Goal: Information Seeking & Learning: Learn about a topic

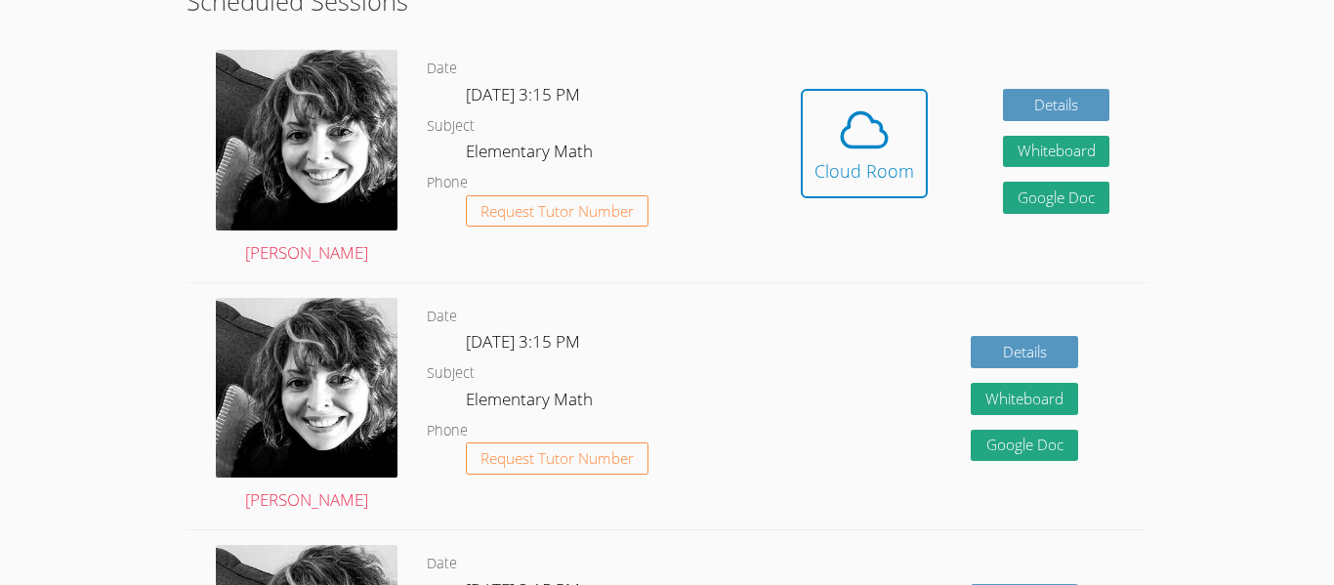
scroll to position [577, 0]
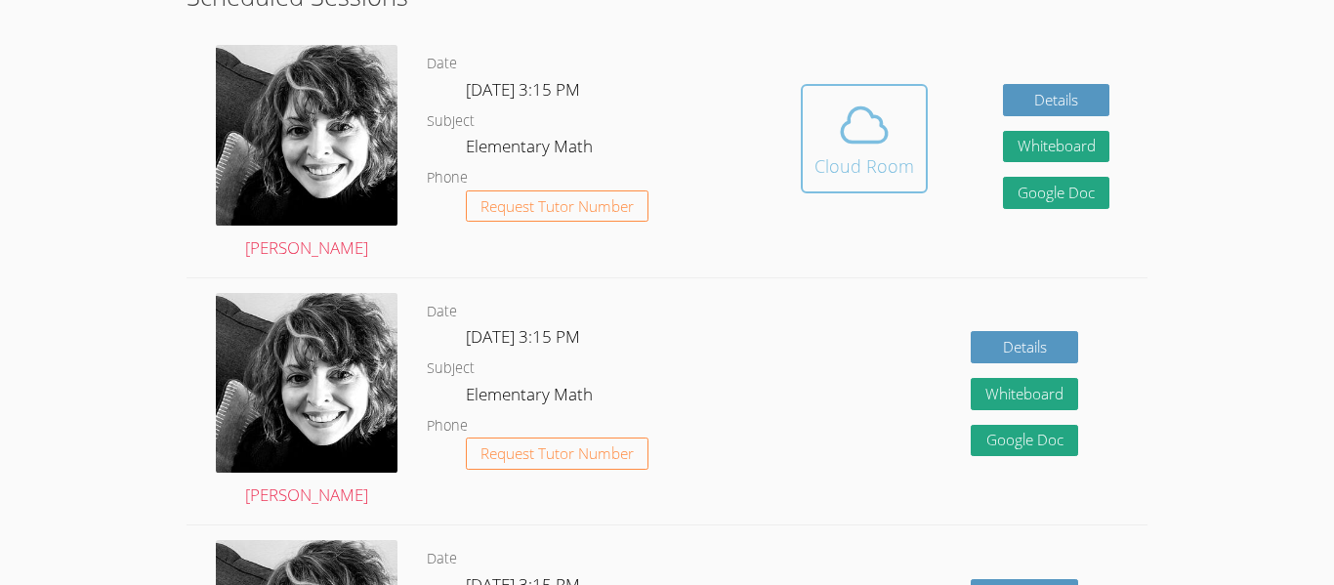
click at [905, 167] on div "Cloud Room" at bounding box center [864, 165] width 100 height 27
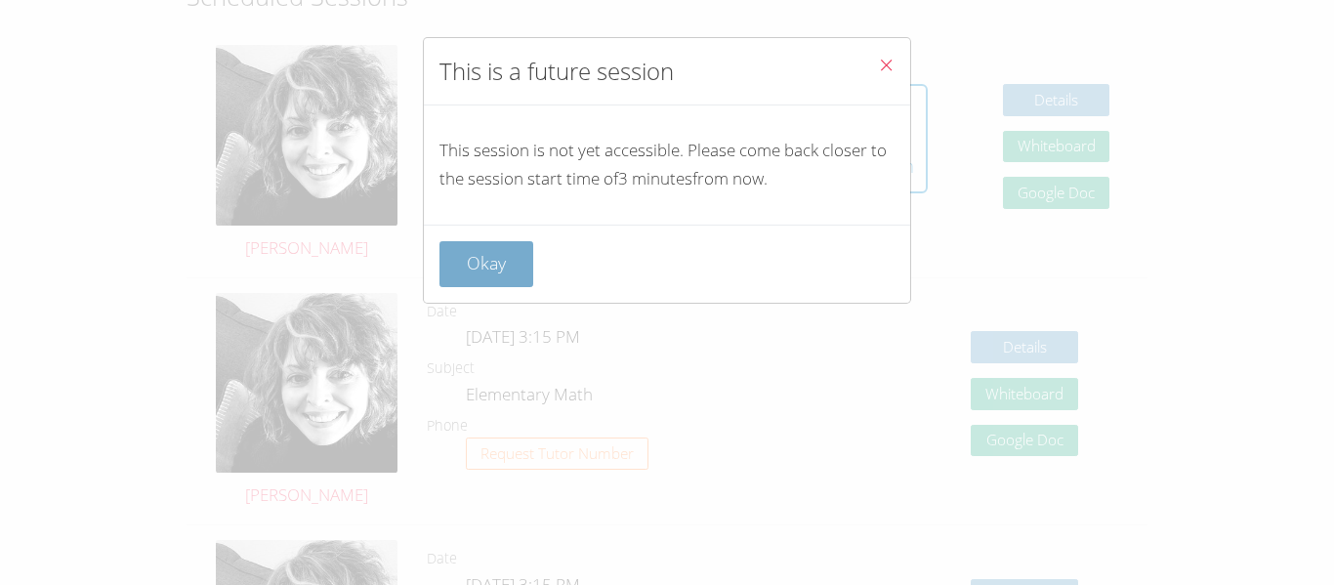
click at [491, 243] on button "Okay" at bounding box center [486, 264] width 94 height 46
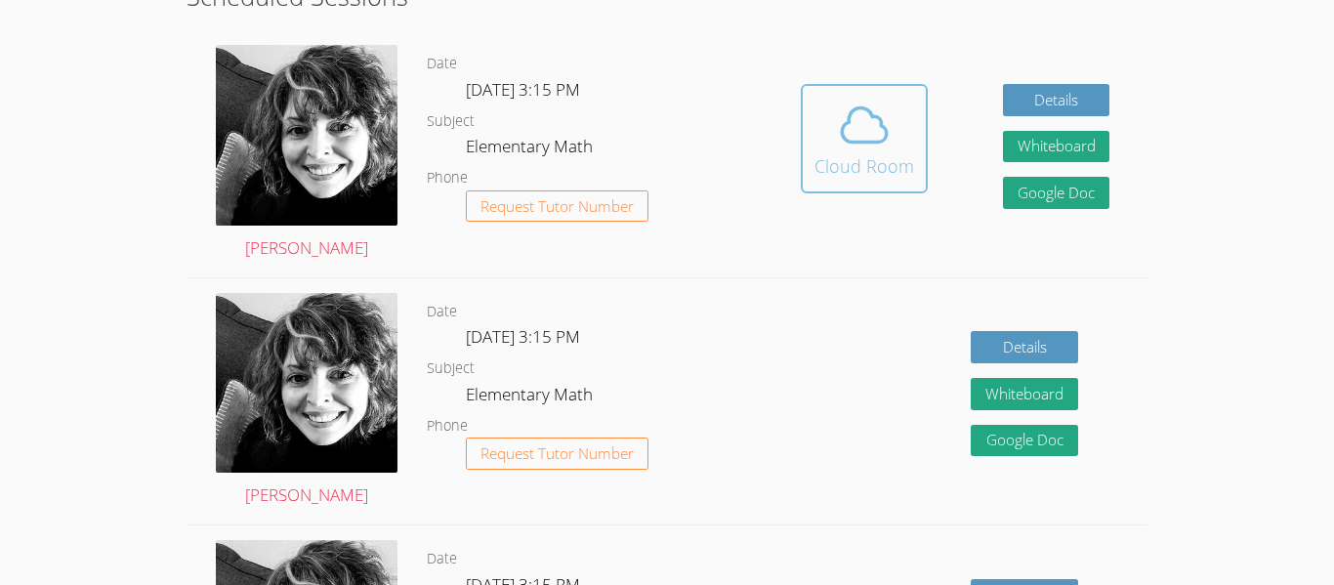
click at [875, 137] on icon at bounding box center [864, 125] width 55 height 55
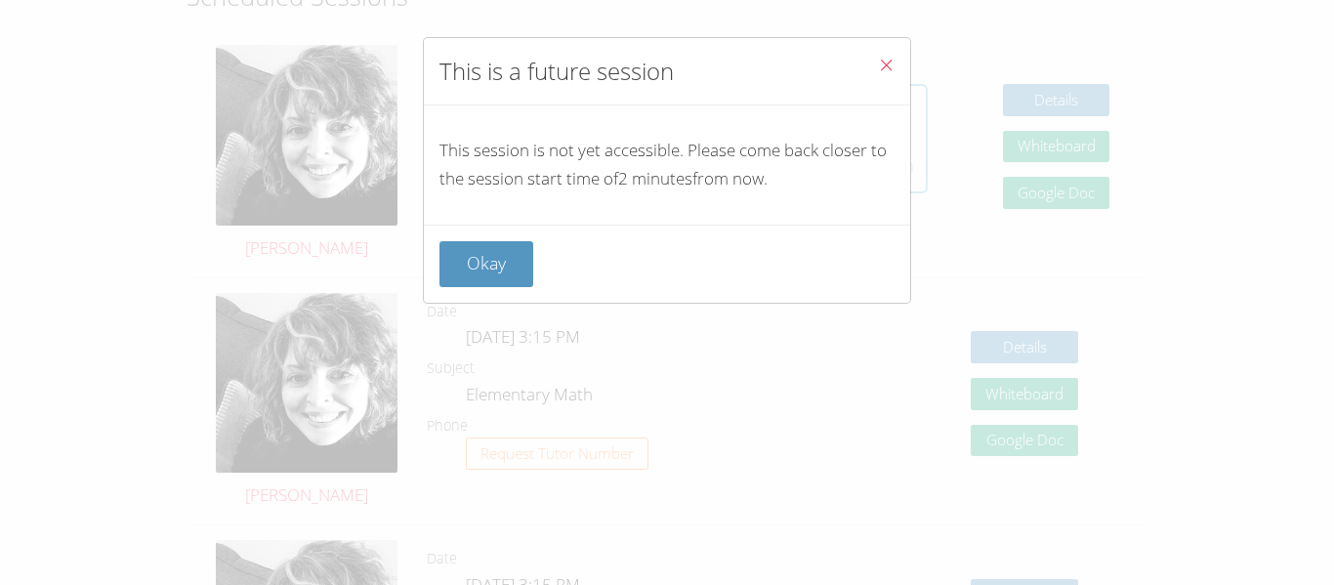
click at [875, 137] on p "This session is not yet accessible. Please come back closer to the session star…" at bounding box center [666, 165] width 455 height 57
drag, startPoint x: 868, startPoint y: 156, endPoint x: 431, endPoint y: 184, distance: 438.3
click at [431, 184] on div "This session is not yet accessible. Please come back closer to the session star…" at bounding box center [667, 164] width 486 height 119
click at [516, 239] on div "Okay" at bounding box center [667, 264] width 486 height 78
click at [520, 257] on button "Okay" at bounding box center [486, 264] width 94 height 46
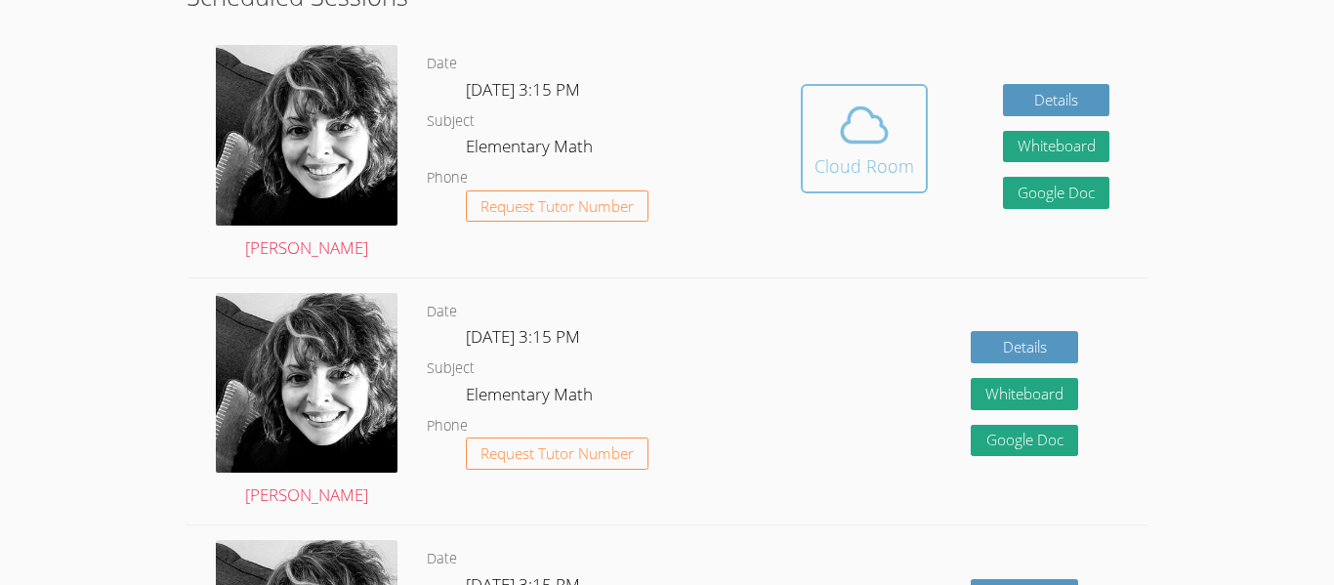
click at [861, 141] on icon at bounding box center [864, 125] width 45 height 34
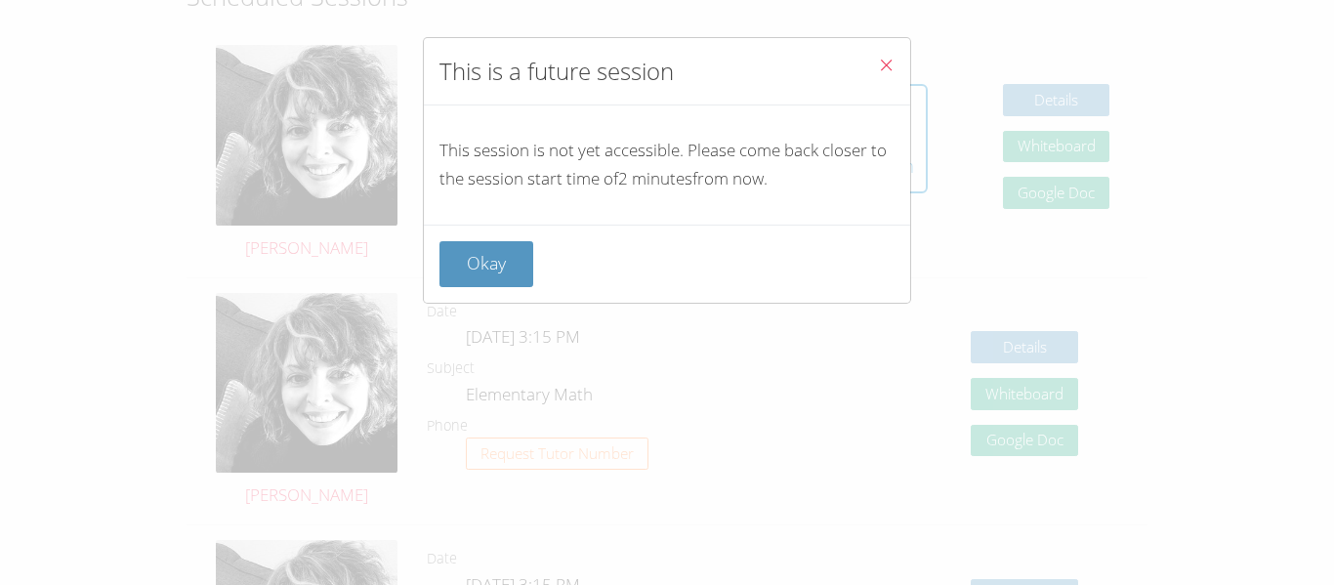
click at [894, 62] on button "Close" at bounding box center [886, 68] width 48 height 60
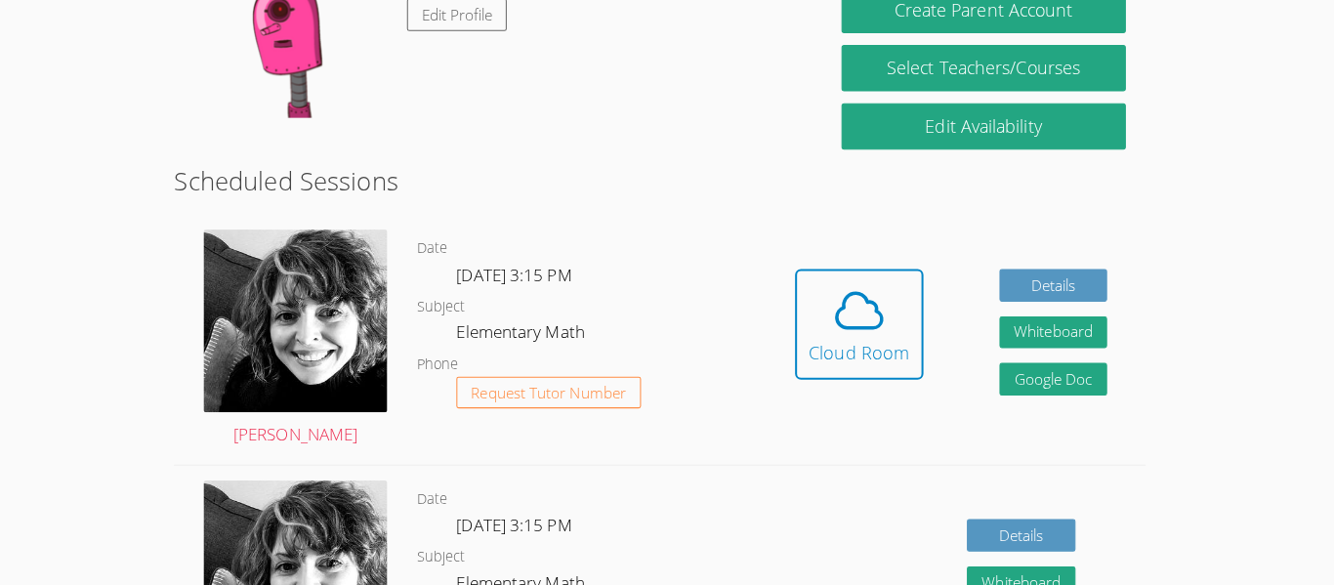
scroll to position [391, 0]
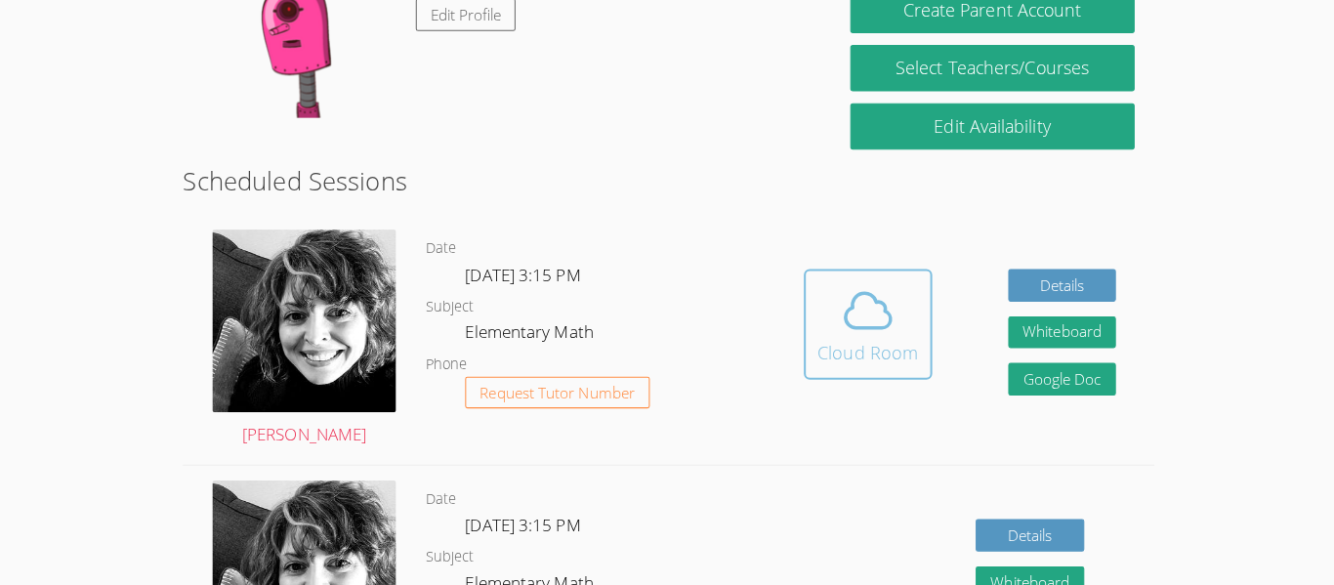
click at [874, 288] on icon at bounding box center [864, 311] width 55 height 55
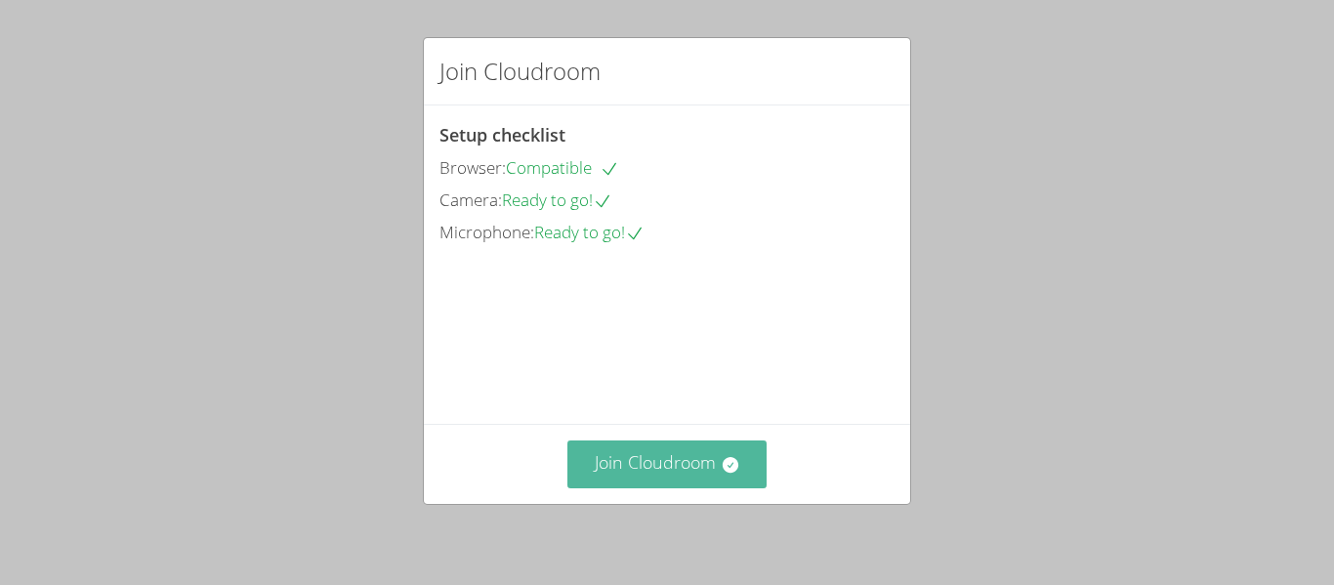
click at [670, 442] on button "Join Cloudroom" at bounding box center [667, 464] width 200 height 48
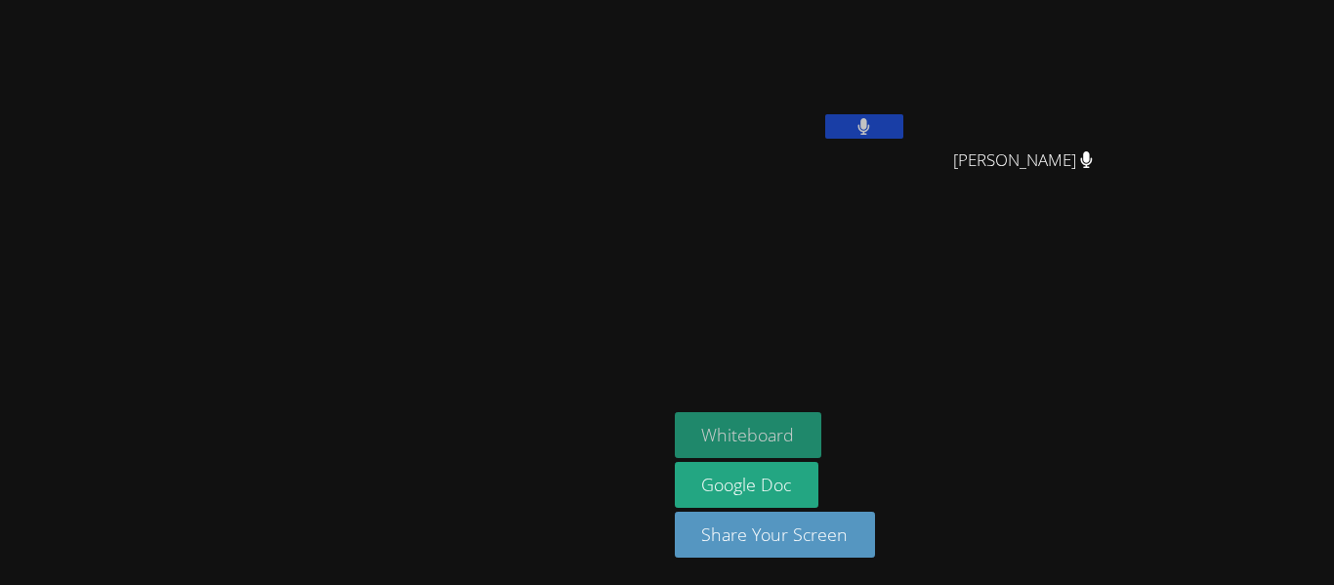
click at [822, 414] on button "Whiteboard" at bounding box center [748, 435] width 147 height 46
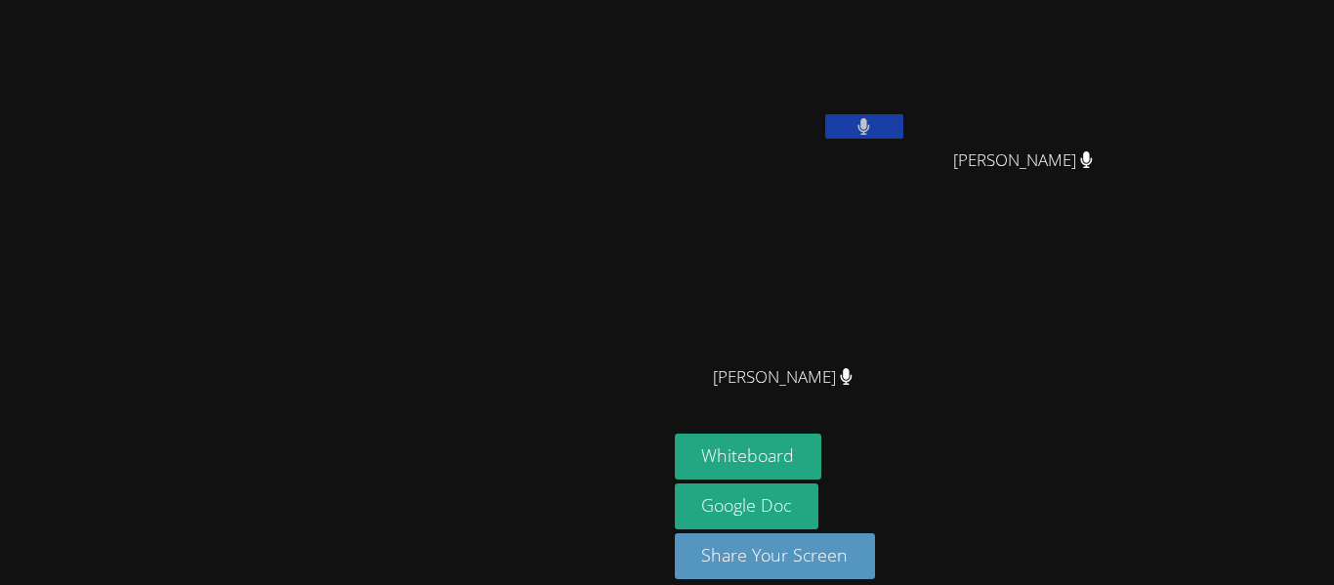
click at [853, 392] on span "Abelardo Mendoza Romero" at bounding box center [783, 377] width 140 height 28
click at [870, 134] on icon at bounding box center [864, 126] width 12 height 17
click at [907, 104] on video at bounding box center [791, 73] width 232 height 131
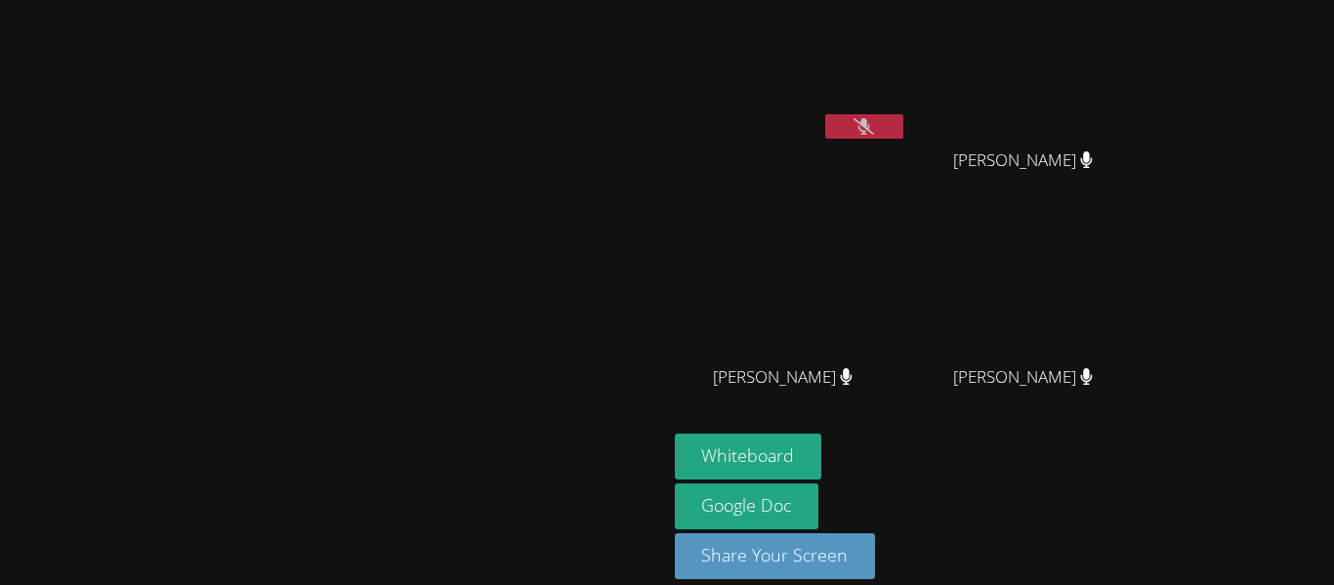
click at [903, 128] on button at bounding box center [864, 126] width 78 height 24
click at [903, 116] on button at bounding box center [864, 126] width 78 height 24
click at [874, 134] on icon at bounding box center [863, 126] width 21 height 17
click at [903, 122] on button at bounding box center [864, 126] width 78 height 24
click at [659, 338] on div "[PERSON_NAME]" at bounding box center [333, 264] width 651 height 366
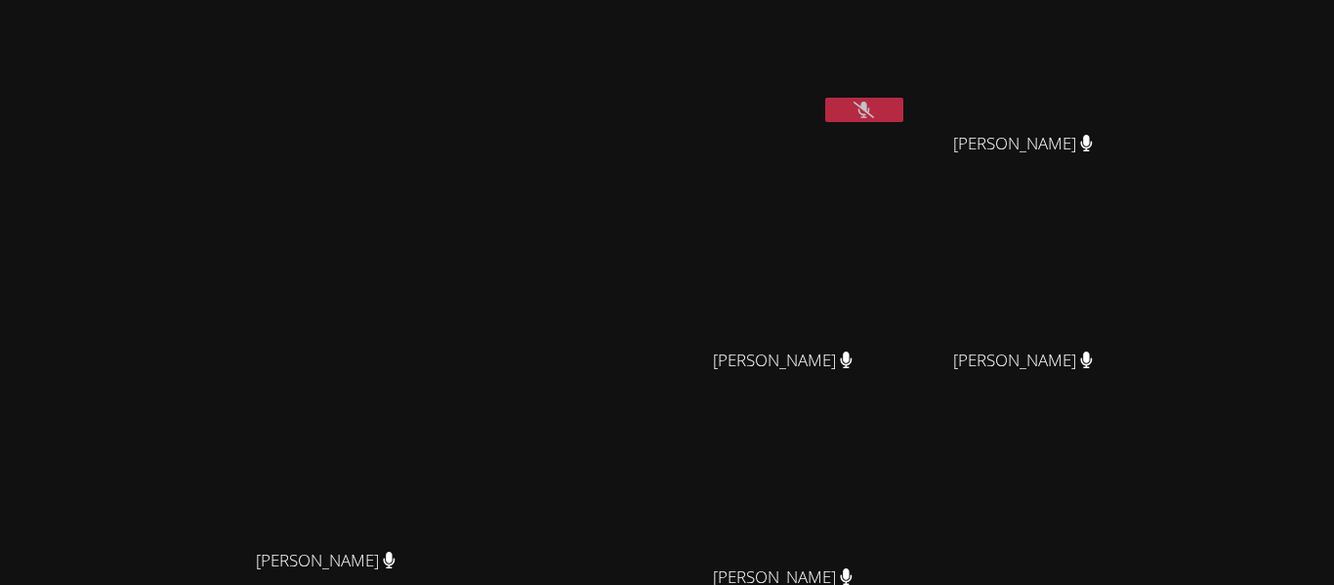
scroll to position [13, 0]
click at [903, 102] on button at bounding box center [864, 114] width 78 height 24
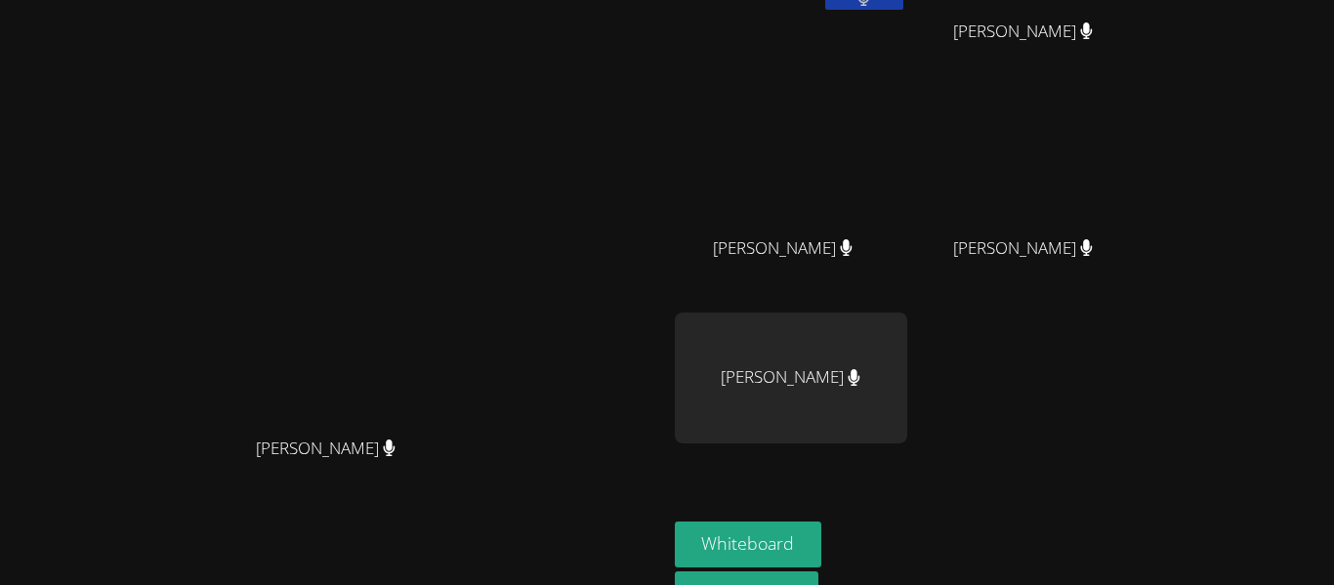
scroll to position [238, 0]
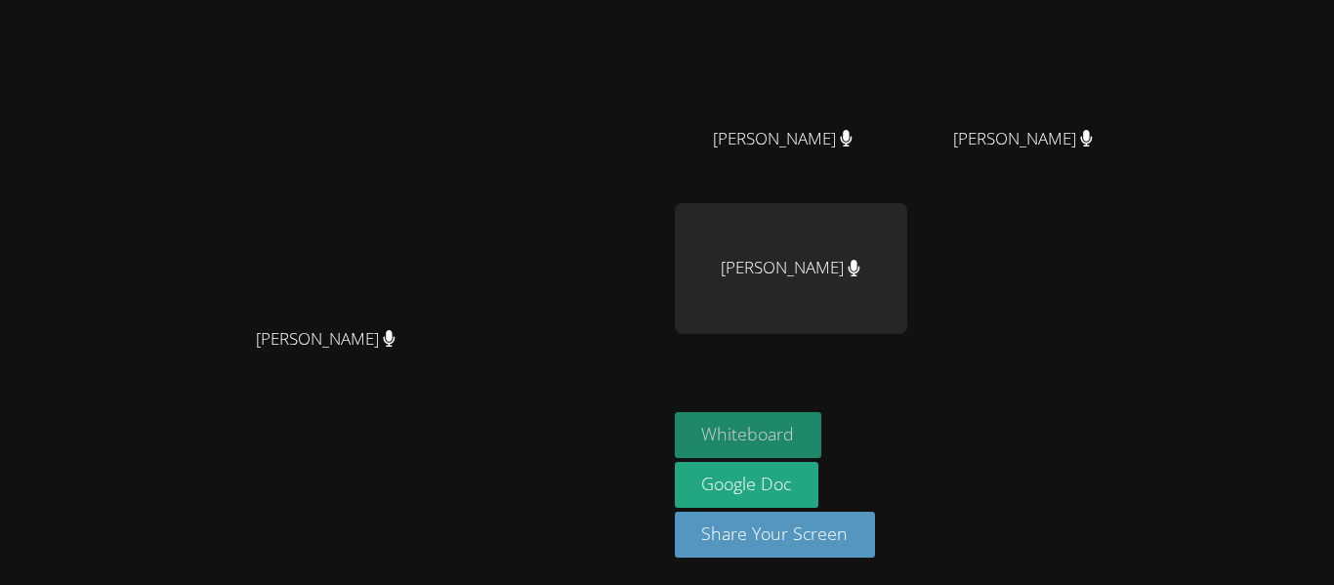
click at [768, 421] on button "Whiteboard" at bounding box center [748, 435] width 147 height 46
click at [822, 436] on button "Whiteboard" at bounding box center [748, 435] width 147 height 46
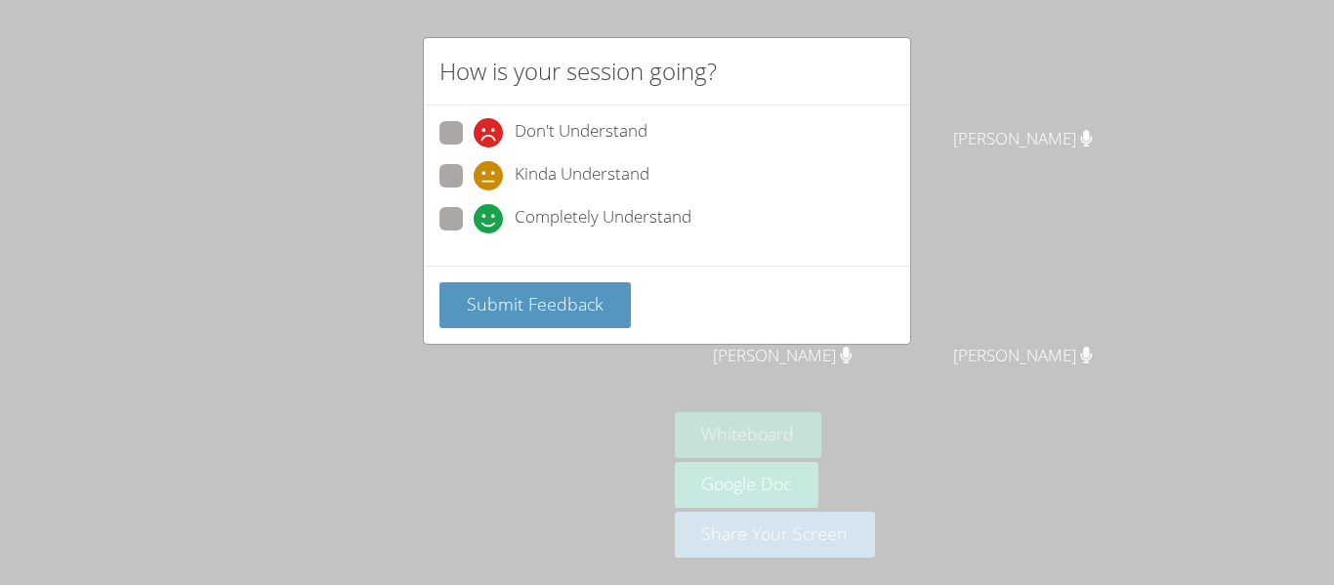
scroll to position [0, 0]
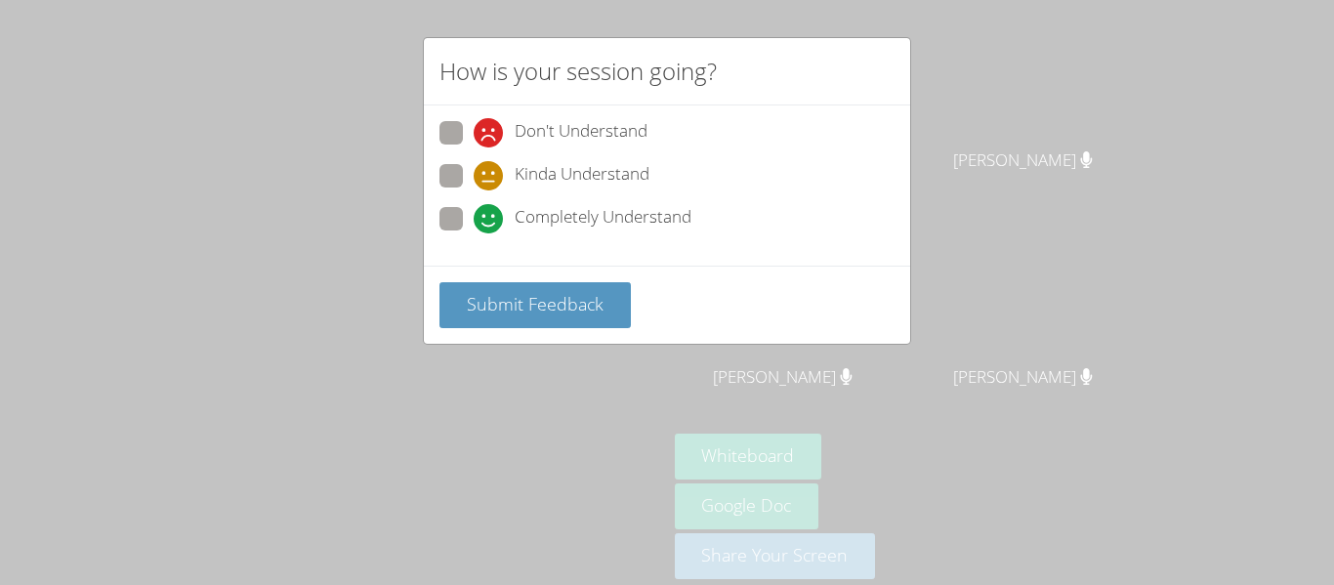
click at [594, 210] on span "Completely Understand" at bounding box center [603, 218] width 177 height 29
click at [490, 210] on input "Completely Understand" at bounding box center [482, 215] width 17 height 17
radio input "true"
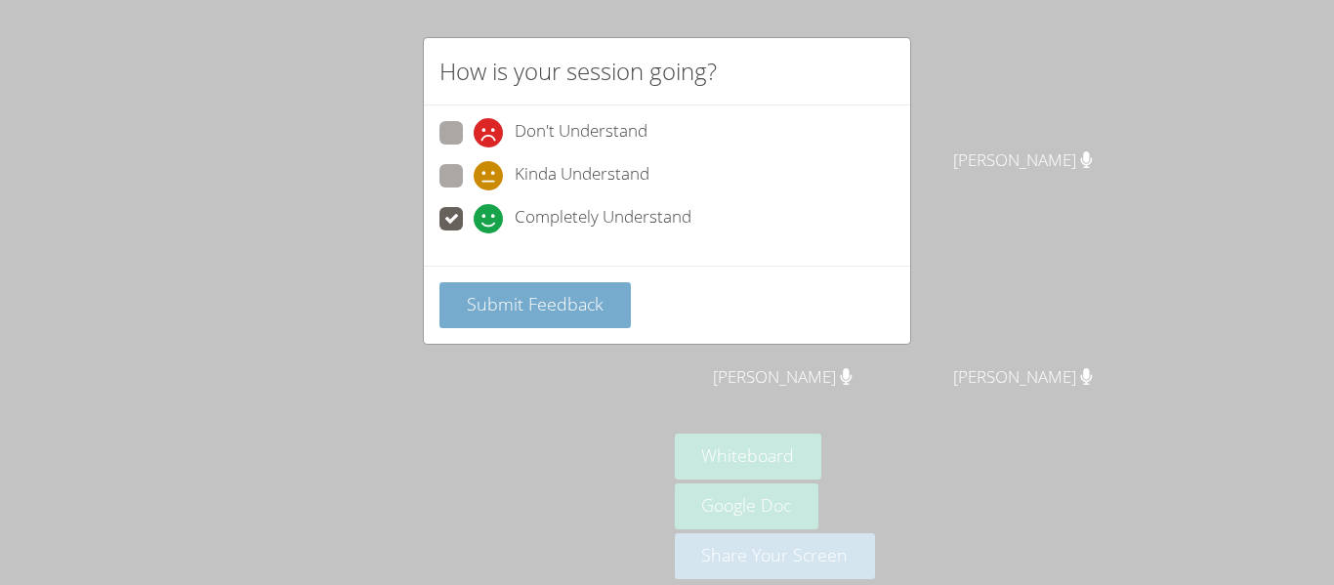
click at [589, 300] on span "Submit Feedback" at bounding box center [535, 303] width 137 height 23
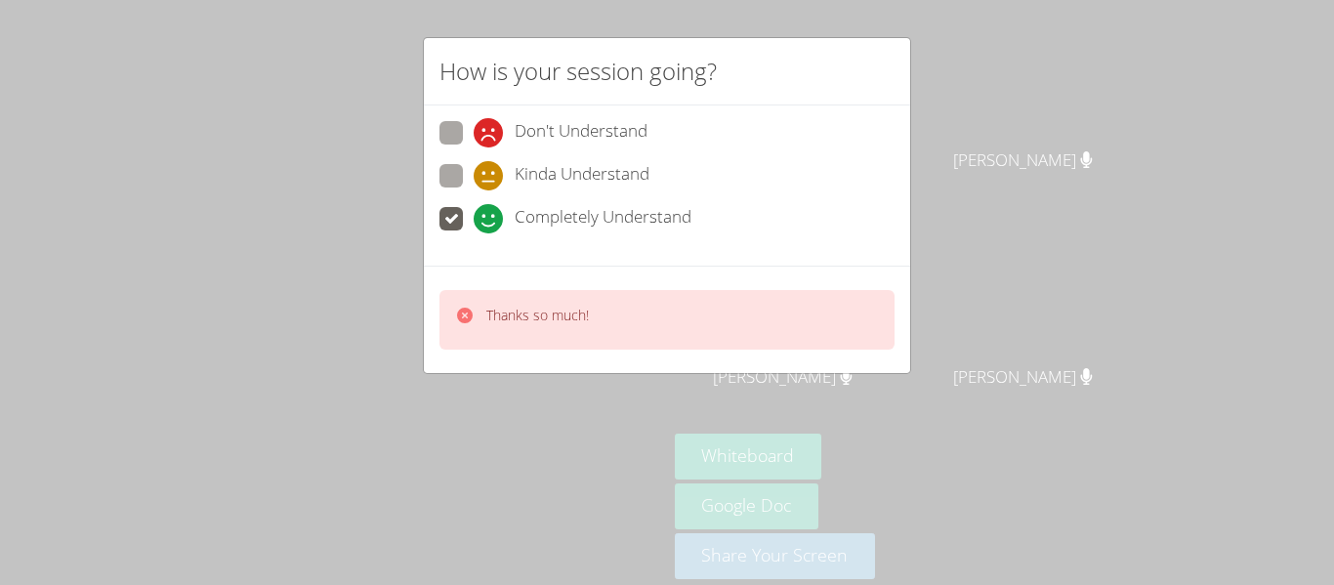
click at [977, 158] on div "How is your session going? Don't Understand Kinda Understand Completely Underst…" at bounding box center [667, 292] width 1334 height 585
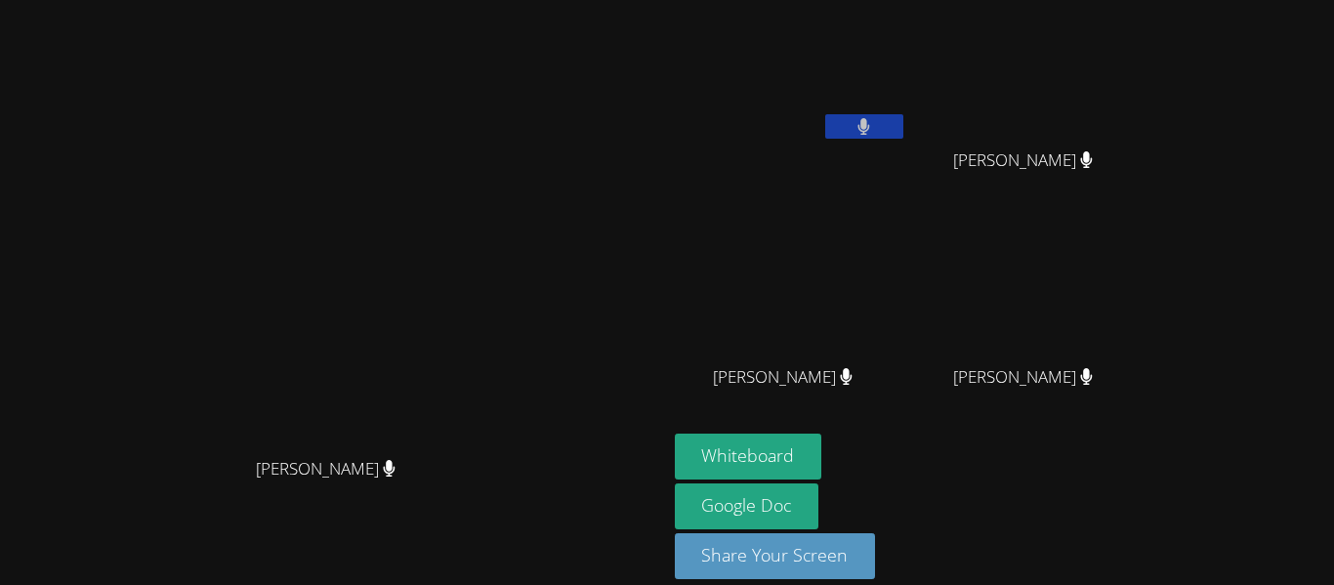
click at [903, 124] on button at bounding box center [864, 126] width 78 height 24
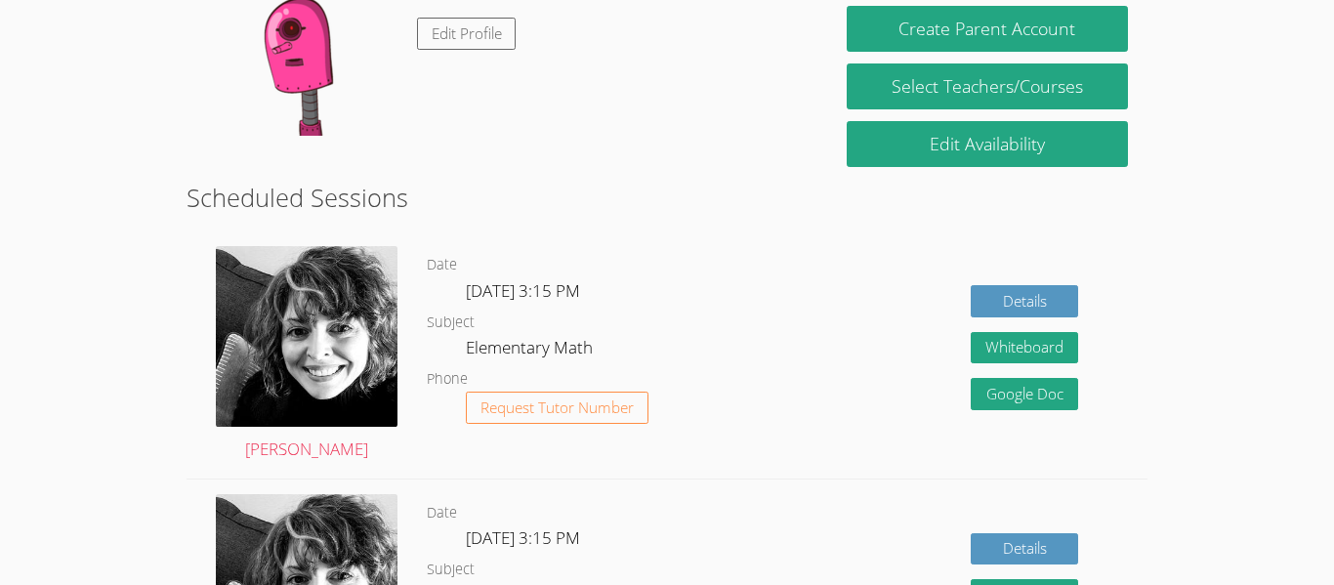
scroll to position [310, 0]
